Goal: Task Accomplishment & Management: Manage account settings

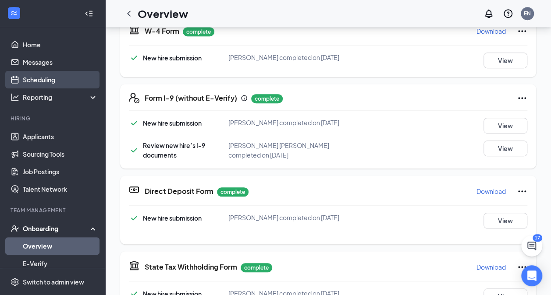
click at [48, 82] on link "Scheduling" at bounding box center [60, 80] width 75 height 18
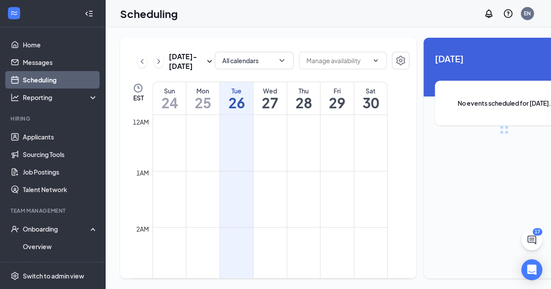
scroll to position [431, 0]
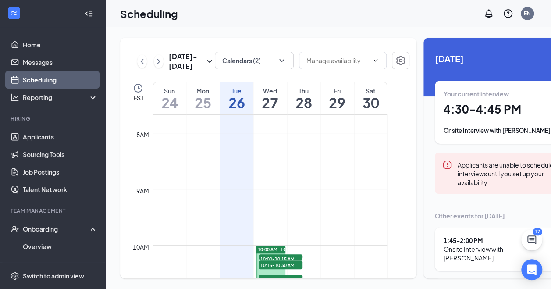
click at [387, 273] on td at bounding box center [270, 266] width 235 height 14
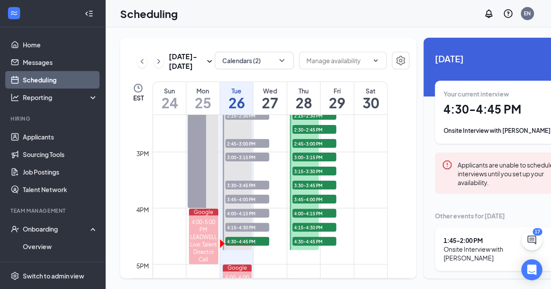
scroll to position [811, 0]
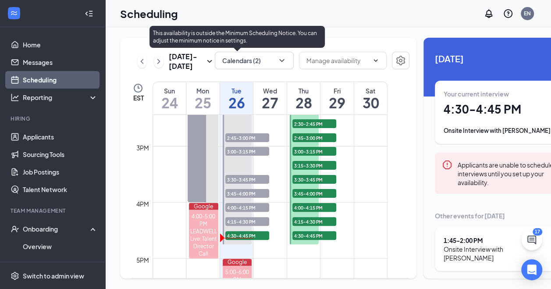
click at [259, 226] on span "4:15-4:30 PM" at bounding box center [247, 221] width 44 height 9
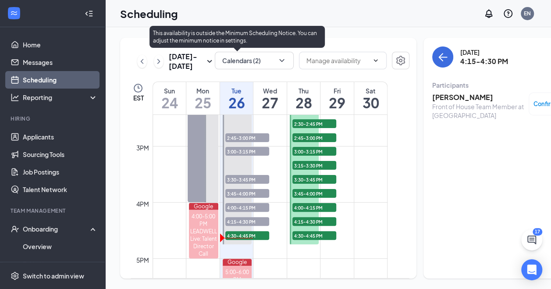
click at [255, 212] on span "4:00-4:15 PM" at bounding box center [247, 207] width 44 height 9
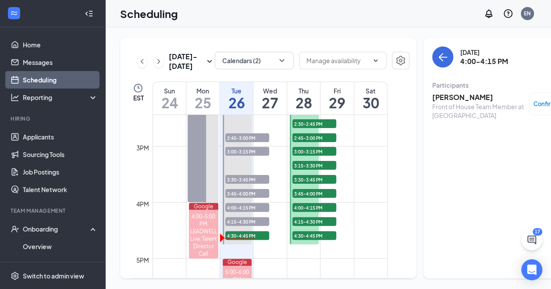
click at [456, 98] on h3 "[PERSON_NAME]" at bounding box center [478, 98] width 92 height 10
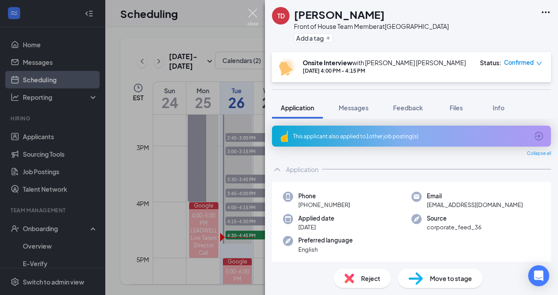
click at [250, 10] on img at bounding box center [252, 17] width 11 height 17
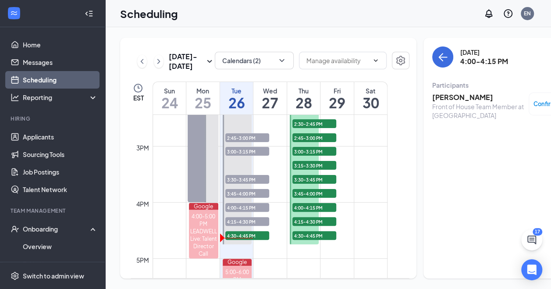
click at [316, 240] on span "4:30-4:45 PM" at bounding box center [314, 235] width 44 height 9
click at [313, 226] on span "4:15-4:30 PM" at bounding box center [314, 221] width 44 height 9
click at [313, 212] on span "4:00-4:15 PM" at bounding box center [314, 207] width 44 height 9
click at [534, 103] on span "Confirmed" at bounding box center [549, 104] width 30 height 9
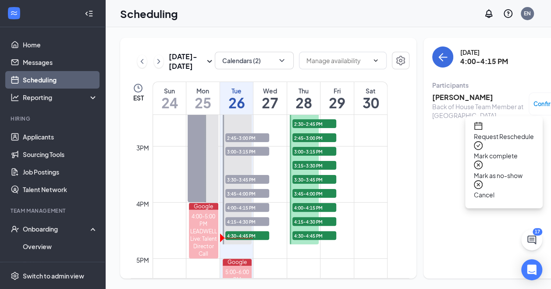
click at [503, 190] on span "Cancel" at bounding box center [504, 195] width 60 height 10
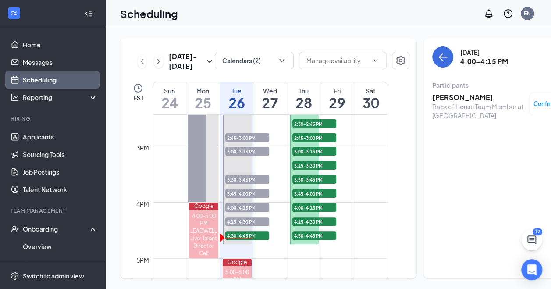
checkbox input "true"
type textarea "completed interview"
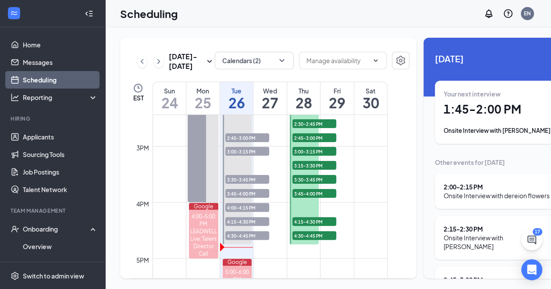
scroll to position [96, 0]
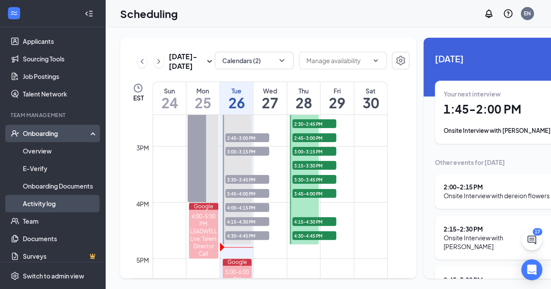
click at [49, 203] on link "Activity log" at bounding box center [60, 204] width 75 height 18
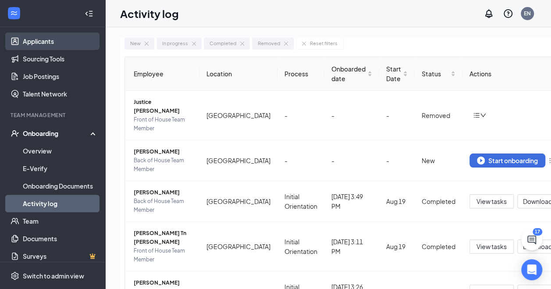
click at [46, 46] on link "Applicants" at bounding box center [60, 41] width 75 height 18
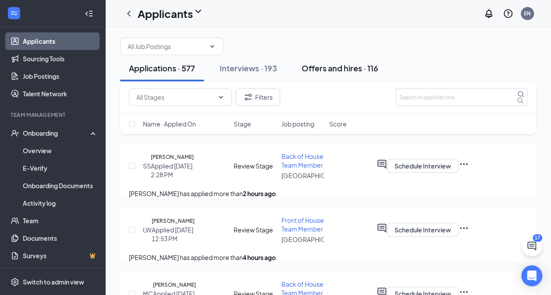
click at [345, 74] on div "Offers and hires · 116" at bounding box center [340, 68] width 77 height 11
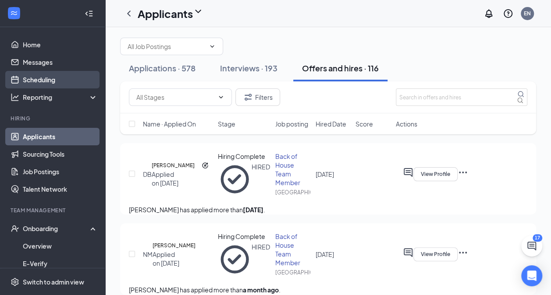
click at [32, 83] on link "Scheduling" at bounding box center [60, 80] width 75 height 18
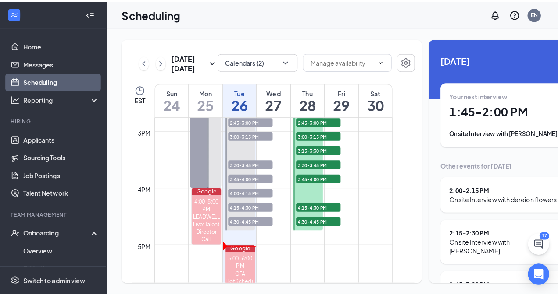
scroll to position [846, 0]
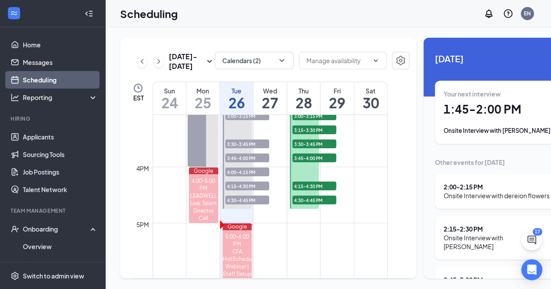
click at [245, 190] on span "4:15-4:30 PM" at bounding box center [247, 186] width 44 height 9
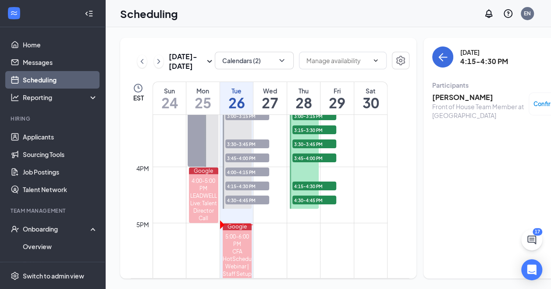
click at [243, 176] on span "4:00-4:15 PM" at bounding box center [247, 171] width 44 height 9
click at [242, 162] on span "3:45-4:00 PM" at bounding box center [247, 157] width 44 height 9
click at [239, 148] on span "3:30-3:45 PM" at bounding box center [247, 143] width 44 height 9
click at [243, 204] on span "4:30-4:45 PM" at bounding box center [247, 200] width 44 height 9
click at [442, 96] on h3 "[PERSON_NAME]" at bounding box center [478, 98] width 92 height 10
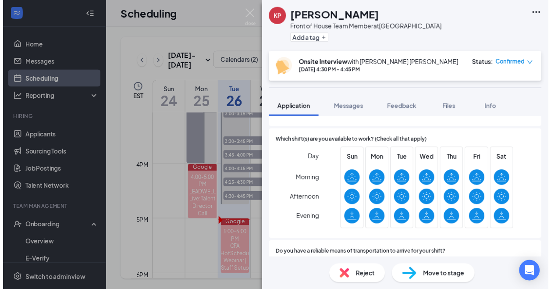
scroll to position [573, 0]
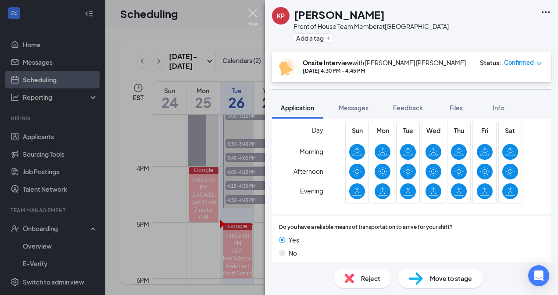
click at [253, 13] on img at bounding box center [252, 17] width 11 height 17
